Goal: Task Accomplishment & Management: Use online tool/utility

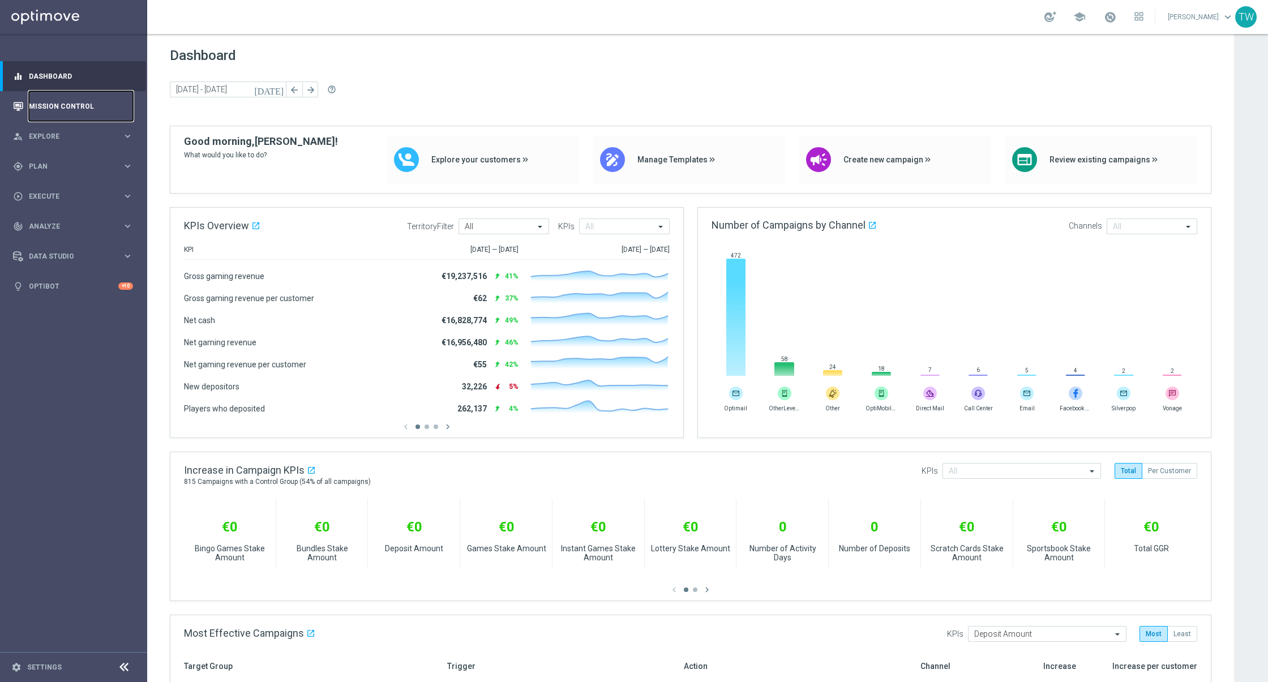
click at [113, 98] on link "Mission Control" at bounding box center [81, 106] width 104 height 30
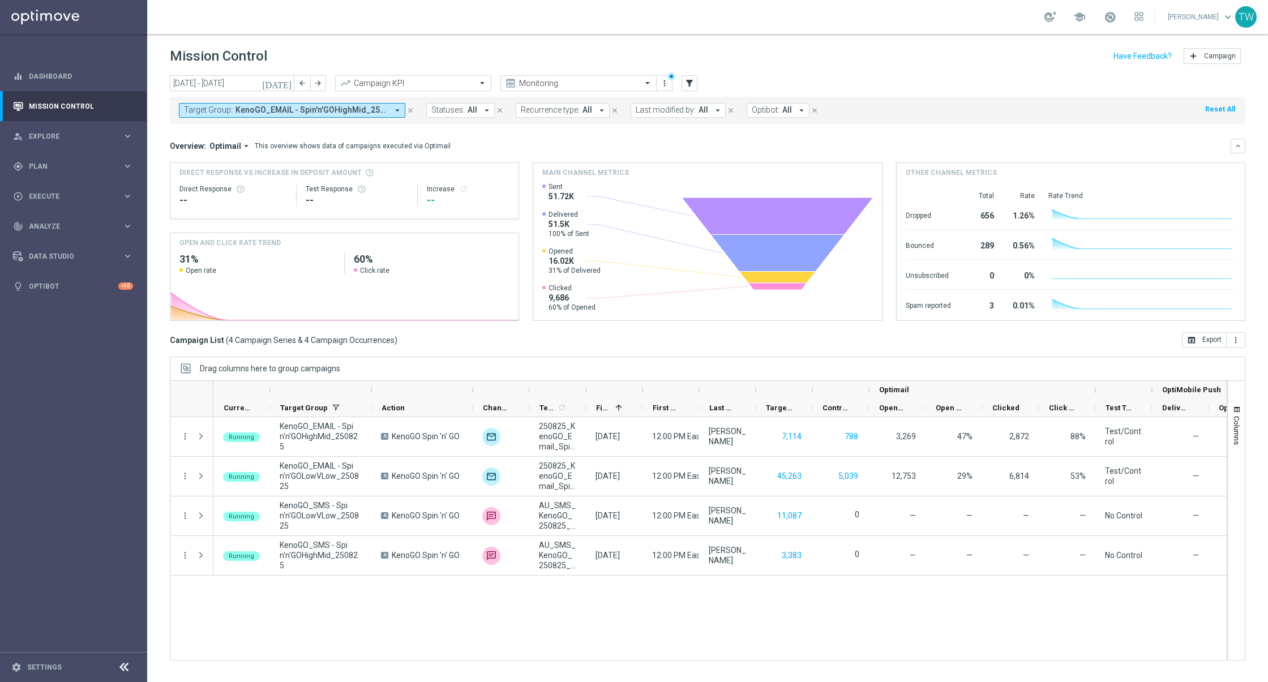
click at [340, 108] on span "KenoGO_EMAIL - Spin'n'GOHighMid_250825, KenoGO_EMAIL - Spin'n'GOLowVLow_250825,…" at bounding box center [312, 110] width 152 height 10
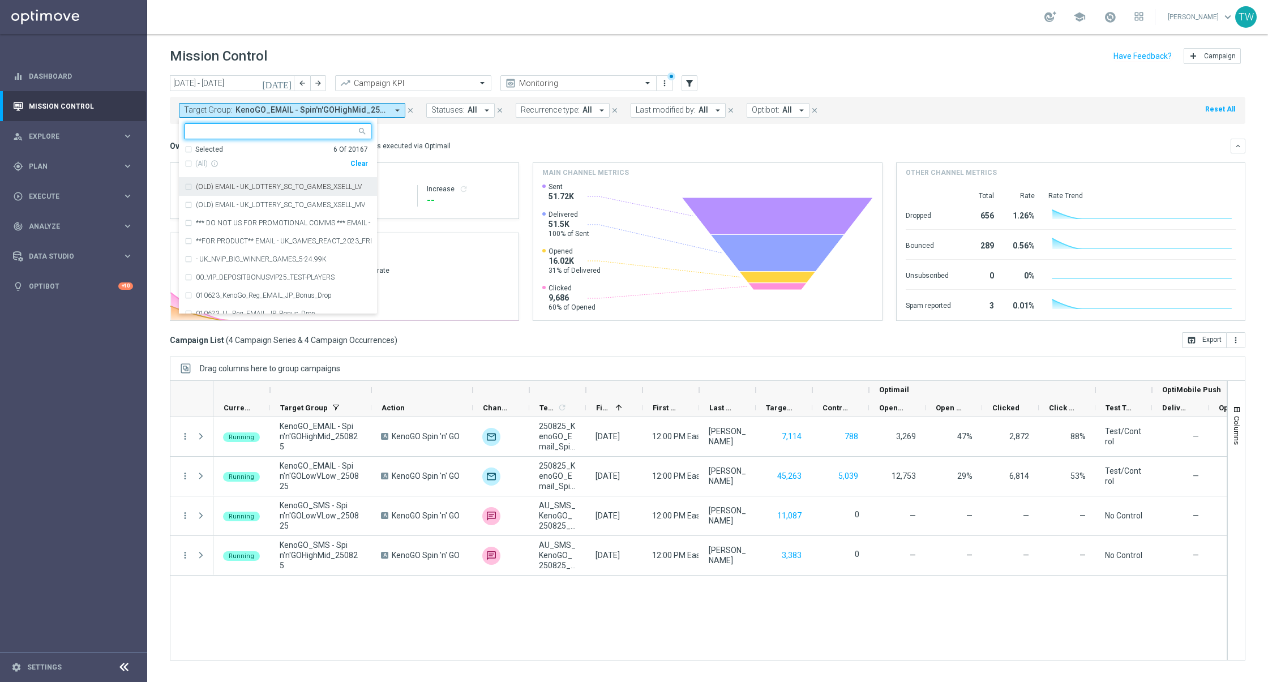
click at [0, 0] on div "Clear" at bounding box center [0, 0] width 0 height 0
click at [259, 136] on input "text" at bounding box center [274, 132] width 166 height 10
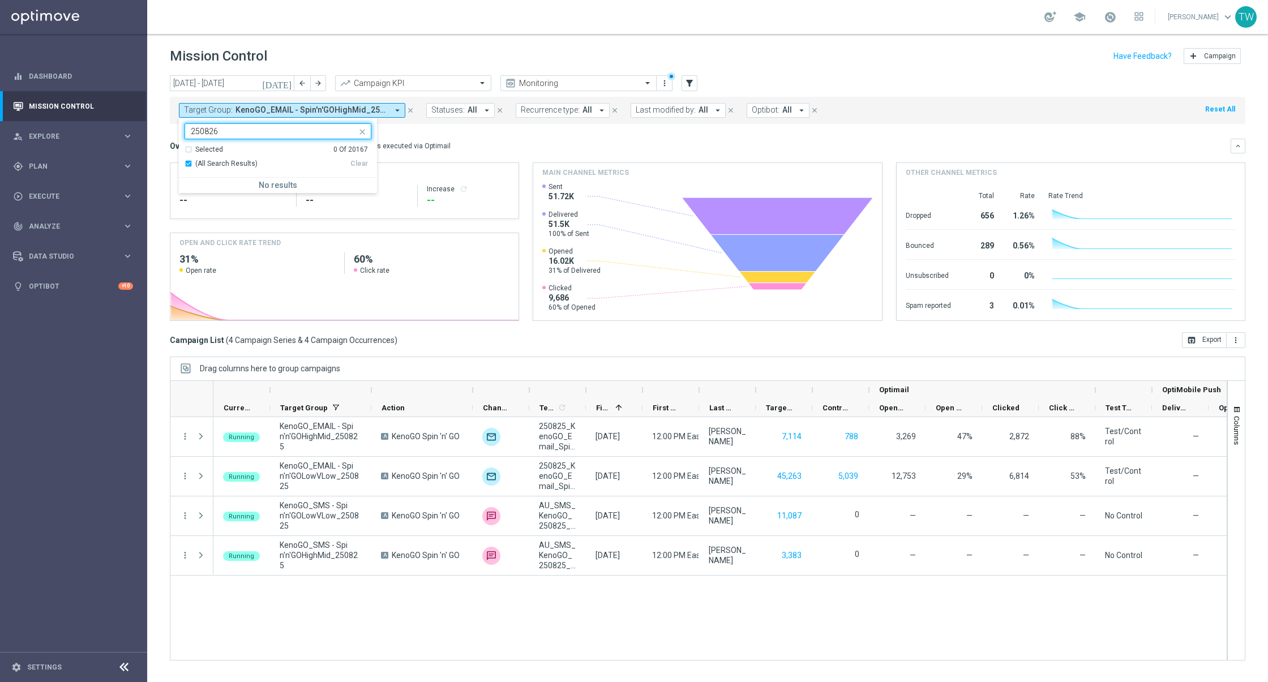
click at [217, 150] on div "Selected" at bounding box center [209, 150] width 28 height 10
drag, startPoint x: 213, startPoint y: 147, endPoint x: 211, endPoint y: 157, distance: 10.4
click at [213, 148] on div "Selected" at bounding box center [209, 150] width 28 height 10
click at [211, 166] on span "(All Search Results)" at bounding box center [226, 164] width 62 height 10
type input "250826"
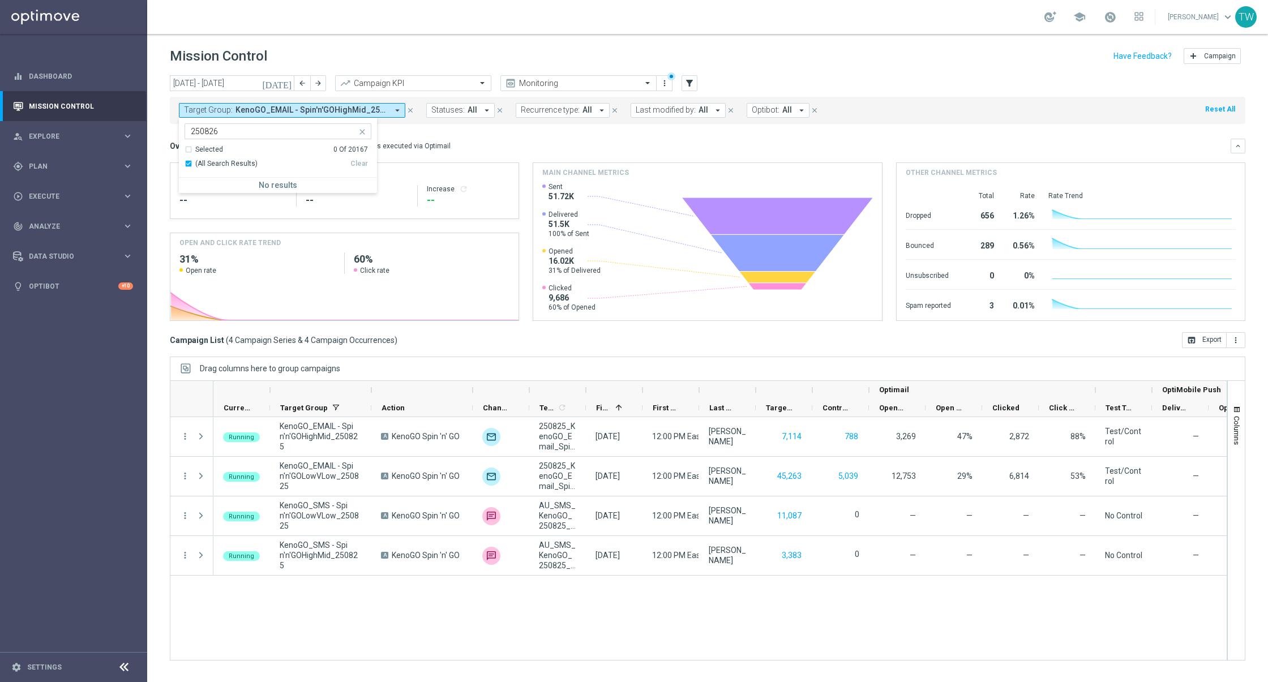
click at [361, 129] on icon "close" at bounding box center [362, 131] width 9 height 9
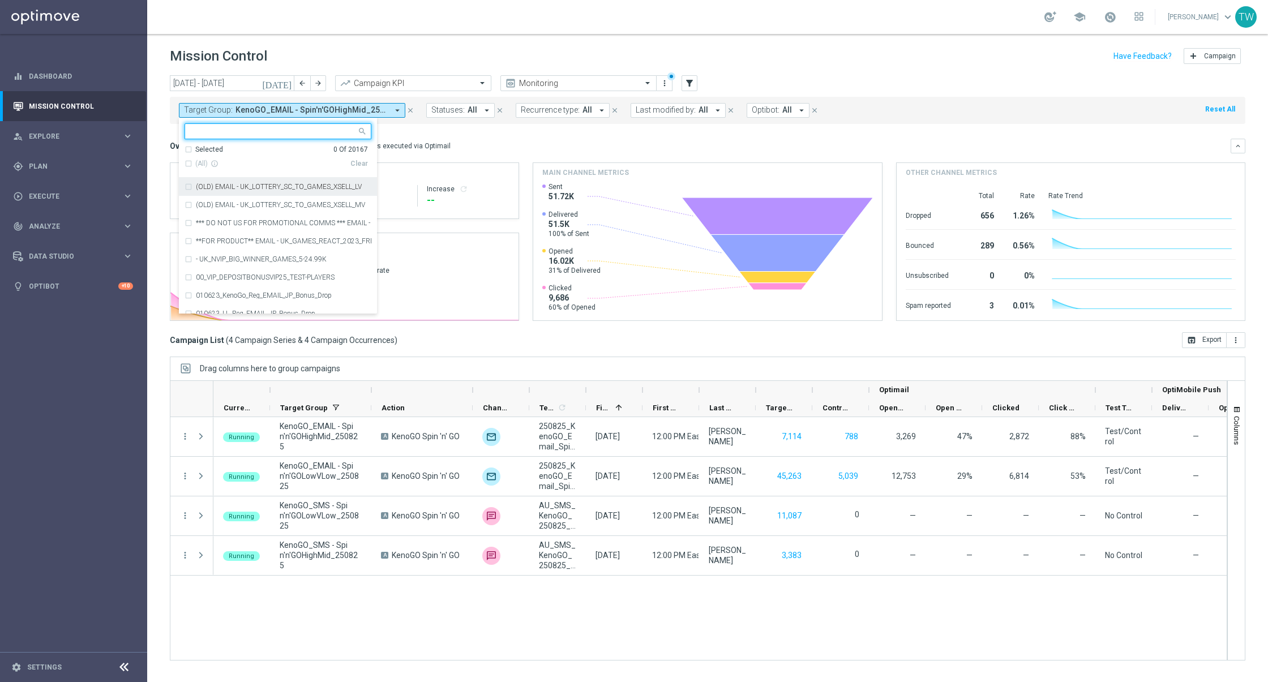
click at [285, 133] on input "text" at bounding box center [274, 132] width 166 height 10
drag, startPoint x: 250, startPoint y: 169, endPoint x: 250, endPoint y: 163, distance: 5.7
click at [250, 163] on div "(All Search Results) Clear" at bounding box center [276, 164] width 183 height 19
click at [250, 162] on span "(All Search Results)" at bounding box center [226, 164] width 62 height 10
type input "2508"
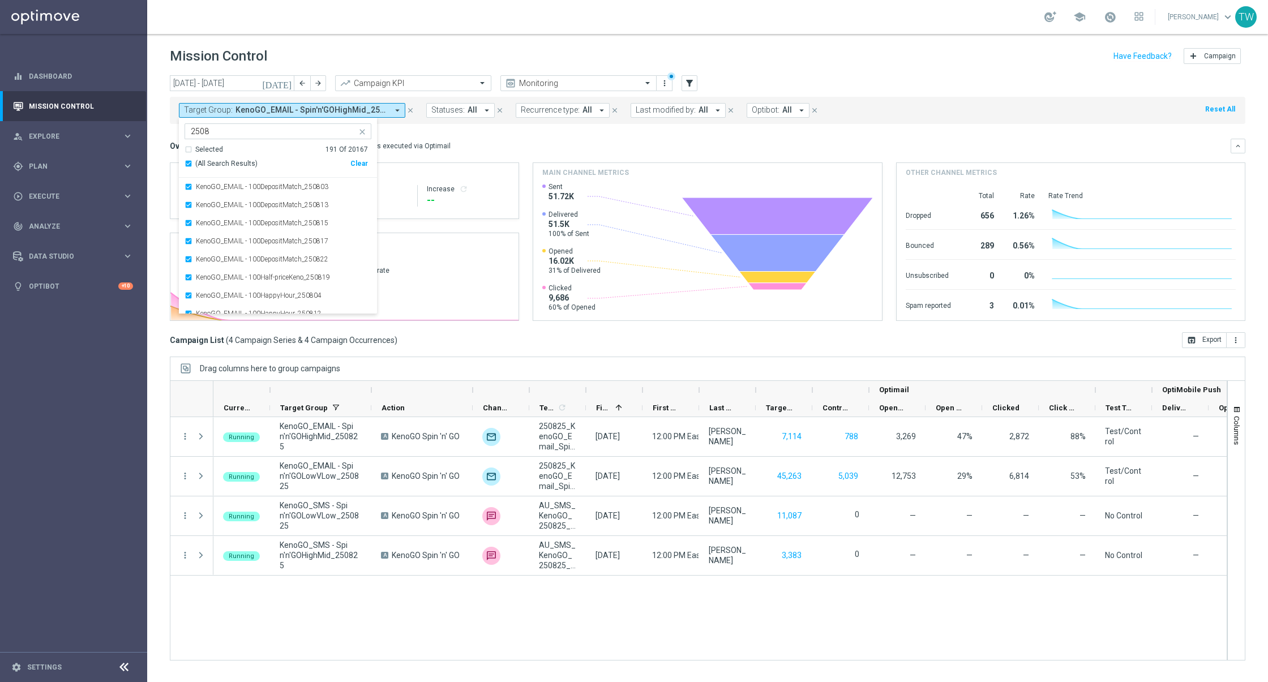
click at [292, 80] on icon "[DATE]" at bounding box center [277, 83] width 31 height 10
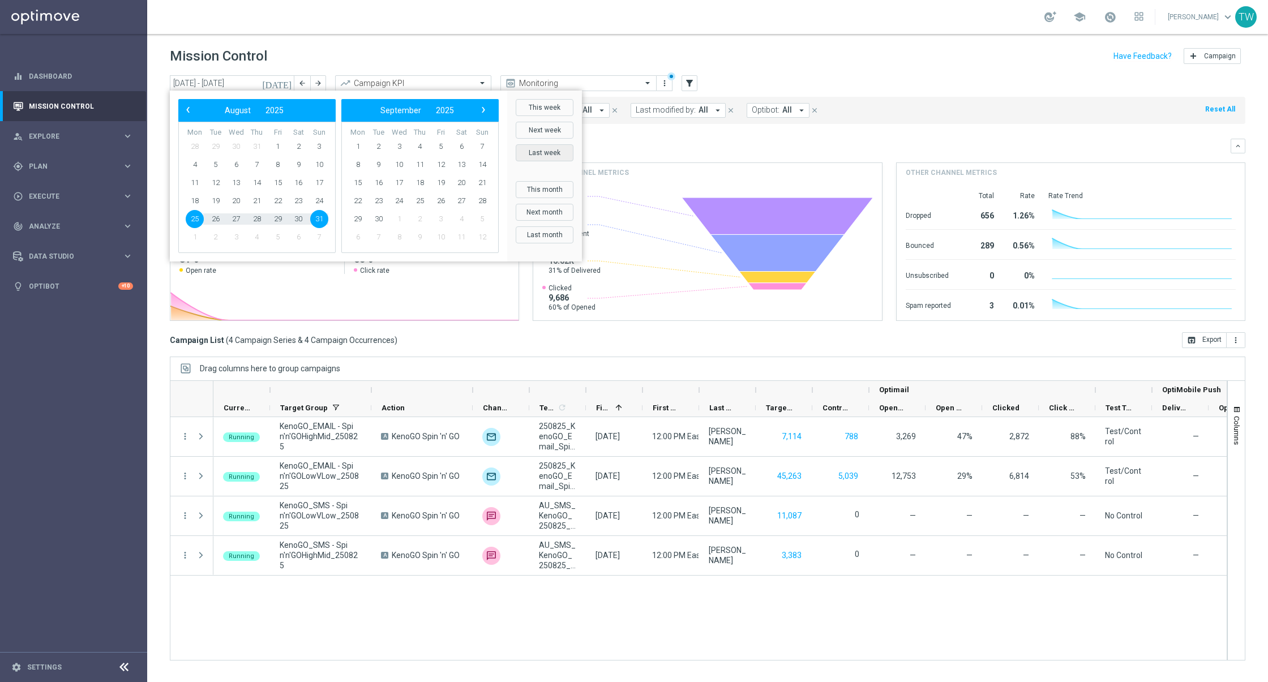
click at [559, 153] on button "Last week" at bounding box center [545, 152] width 58 height 17
type input "[DATE] - [DATE]"
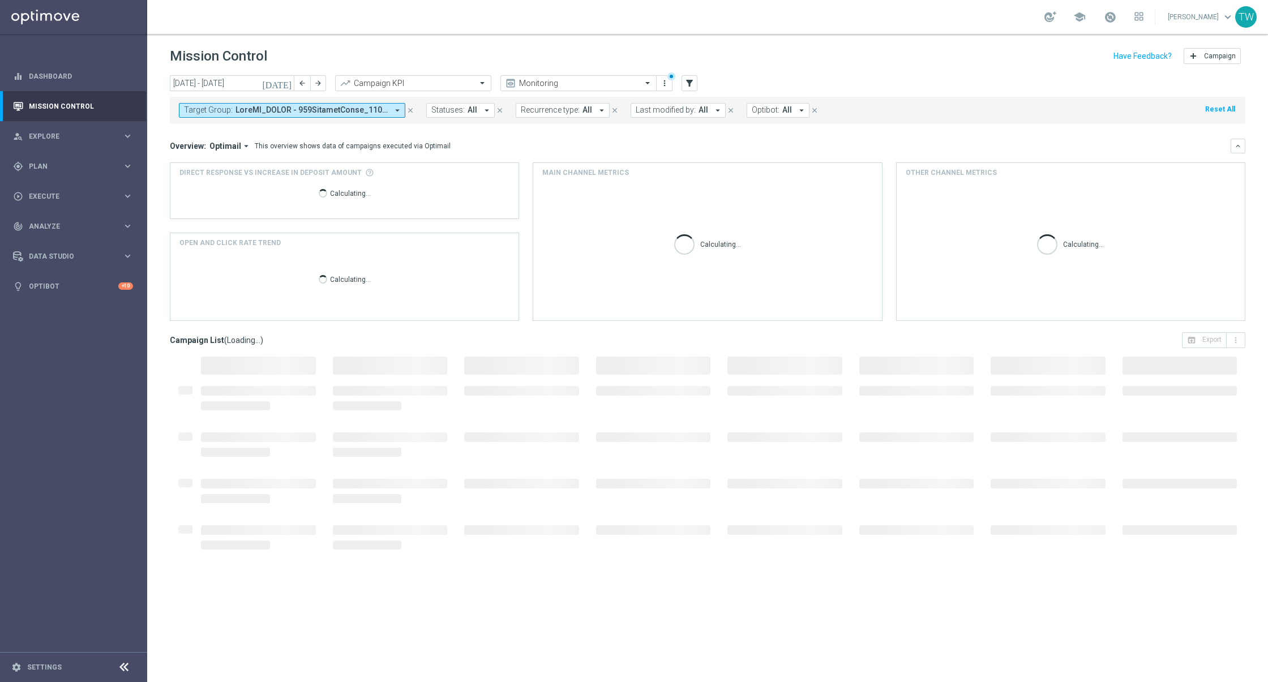
click at [619, 131] on mini-dashboard "Overview: Optimail arrow_drop_down This overview shows data of campaigns execut…" at bounding box center [708, 228] width 1076 height 208
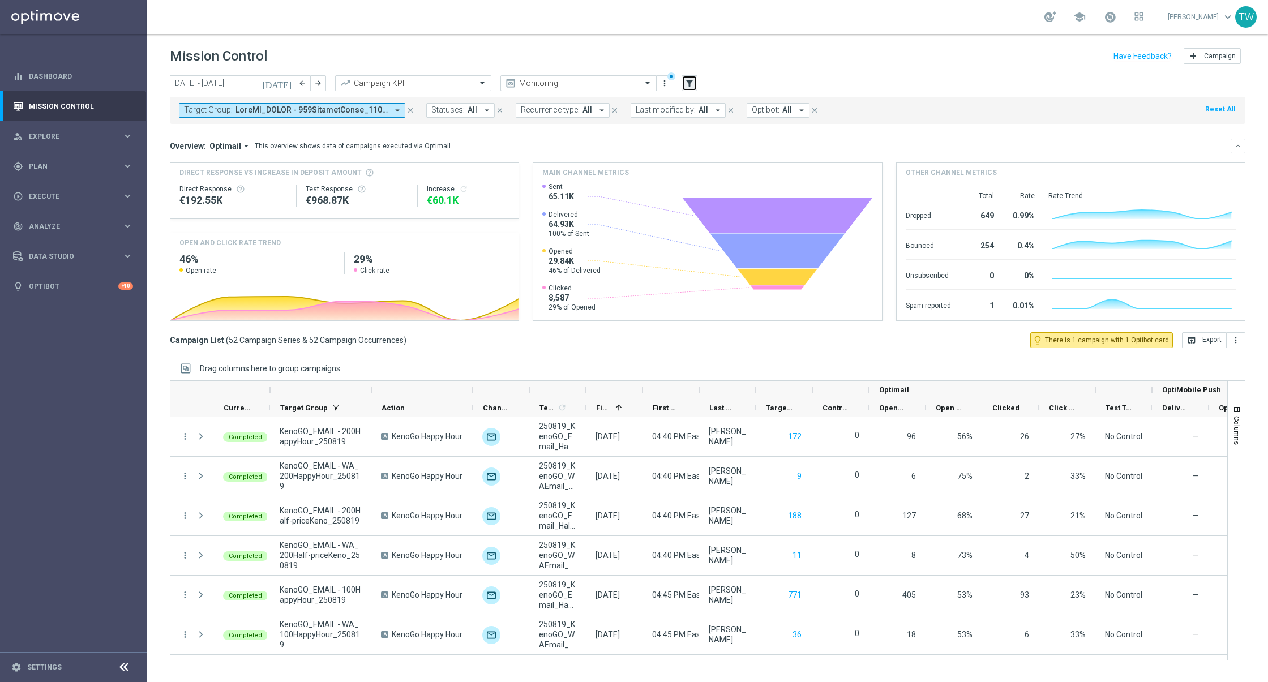
click at [690, 82] on icon "filter_alt" at bounding box center [689, 83] width 10 height 10
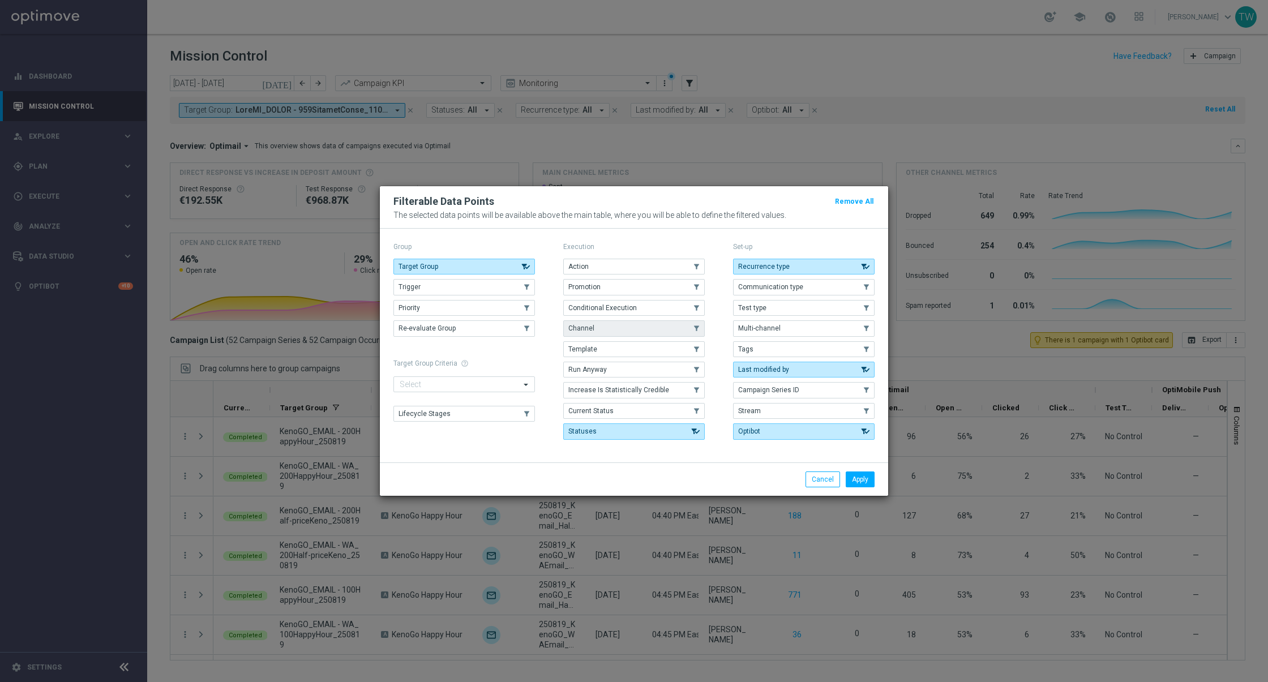
click at [611, 326] on button "Channel" at bounding box center [634, 328] width 142 height 16
click at [864, 487] on button "Apply" at bounding box center [860, 480] width 29 height 16
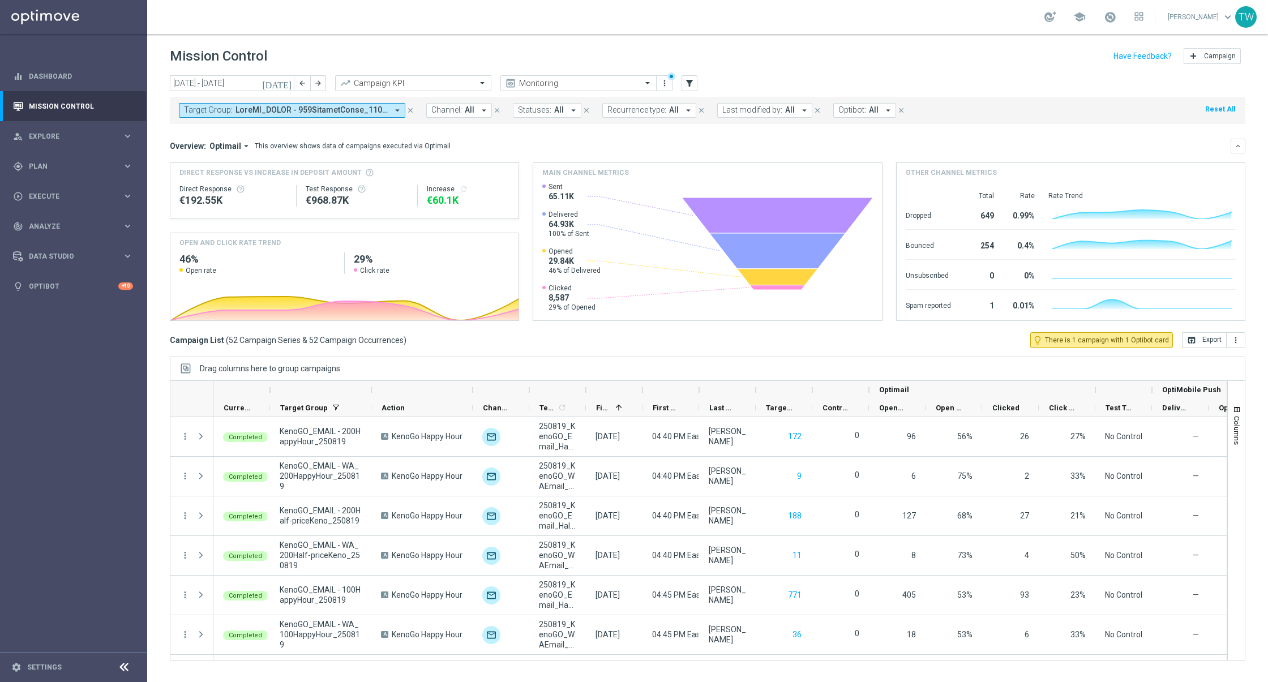
click at [472, 108] on span "All" at bounding box center [470, 110] width 10 height 10
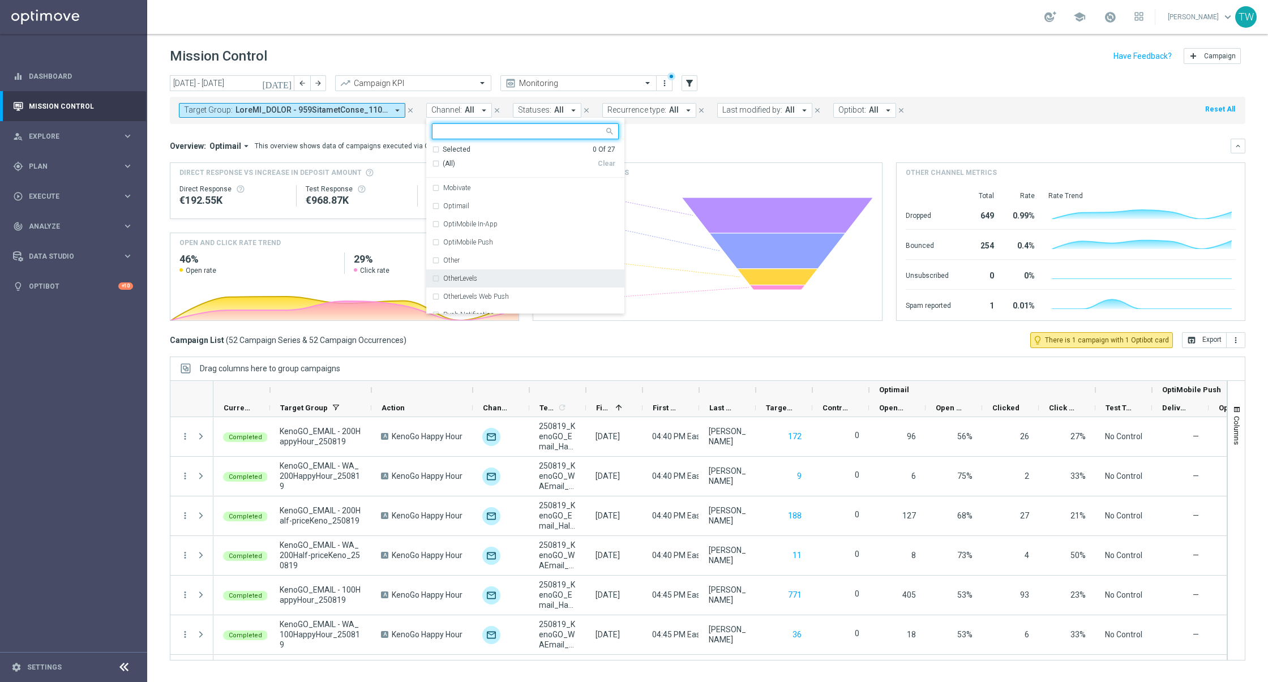
scroll to position [168, 0]
click at [511, 230] on div "Optimail" at bounding box center [525, 237] width 187 height 18
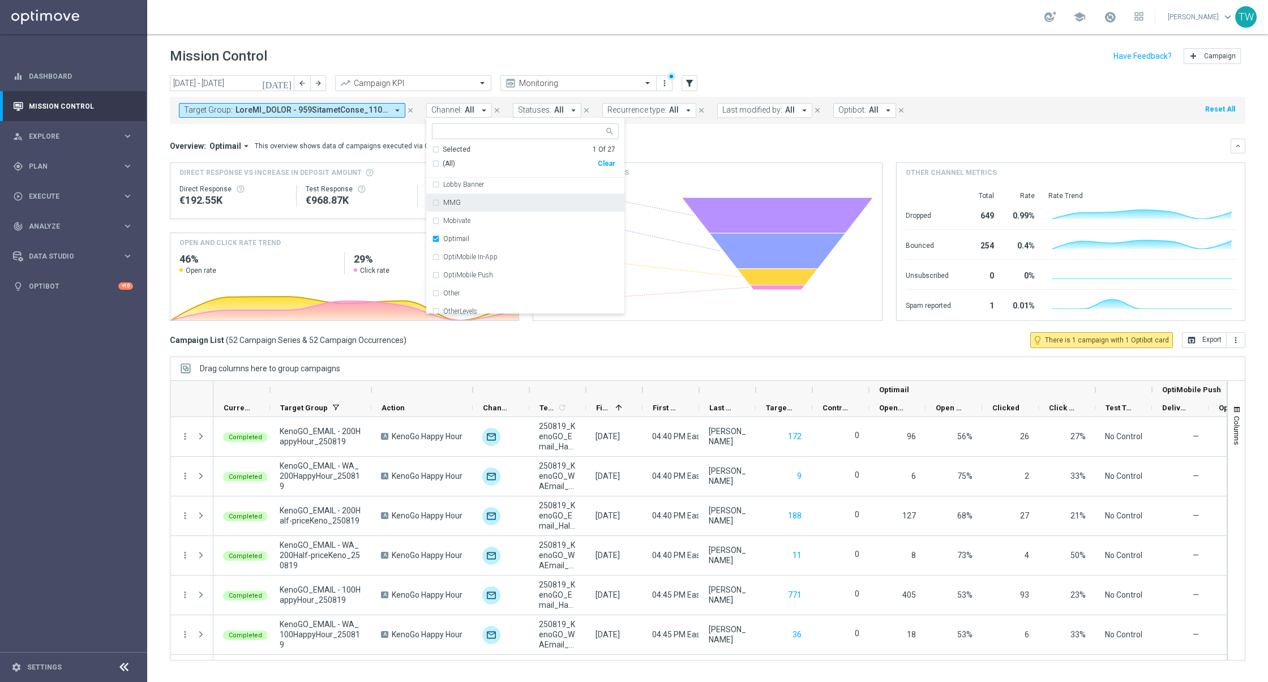
click at [696, 143] on div "Overview: Optimail arrow_drop_down This overview shows data of campaigns execut…" at bounding box center [700, 146] width 1061 height 10
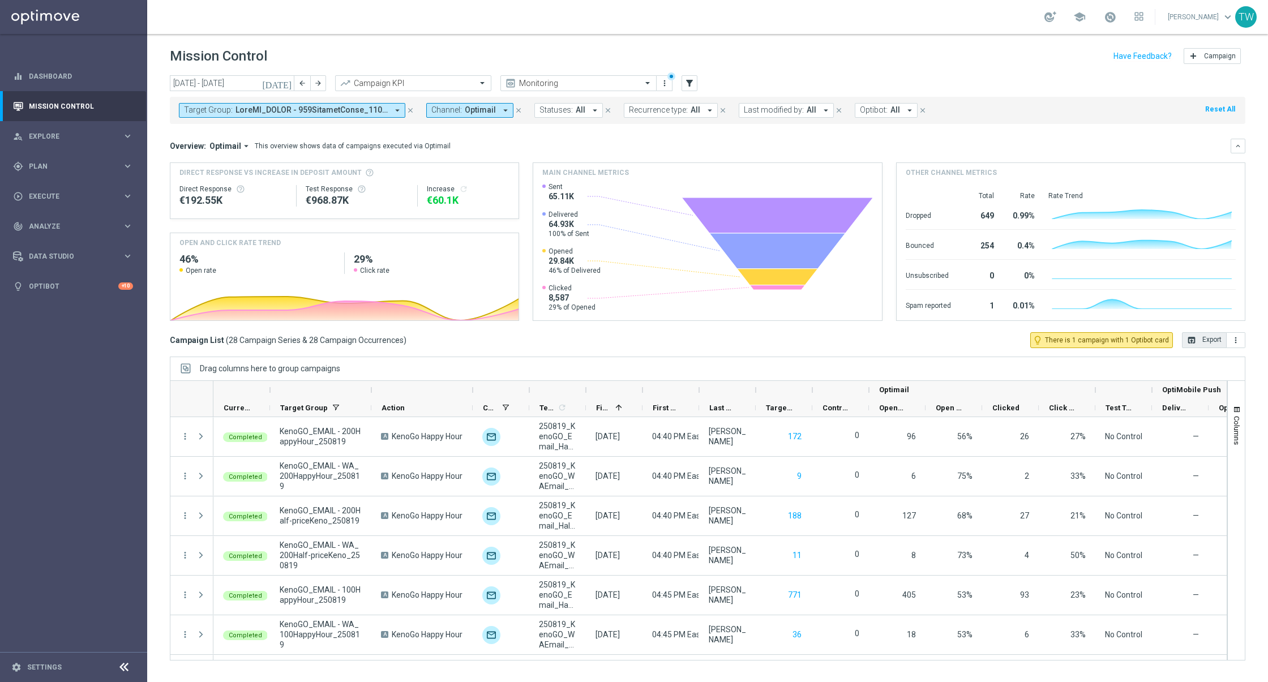
click at [1205, 341] on button "open_in_browser Export" at bounding box center [1204, 340] width 45 height 16
